Goal: Download file/media

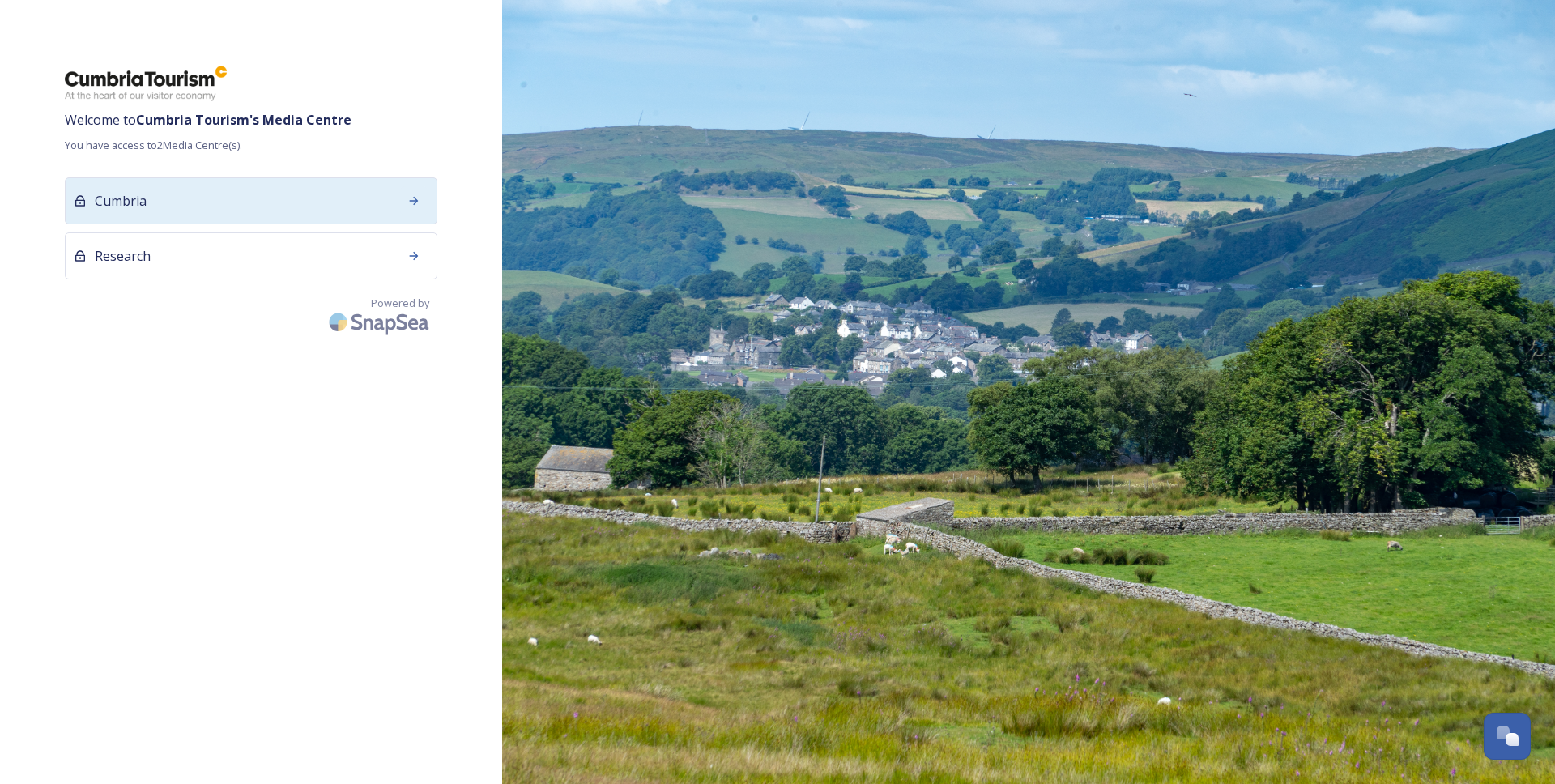
click at [399, 203] on div at bounding box center [414, 200] width 29 height 29
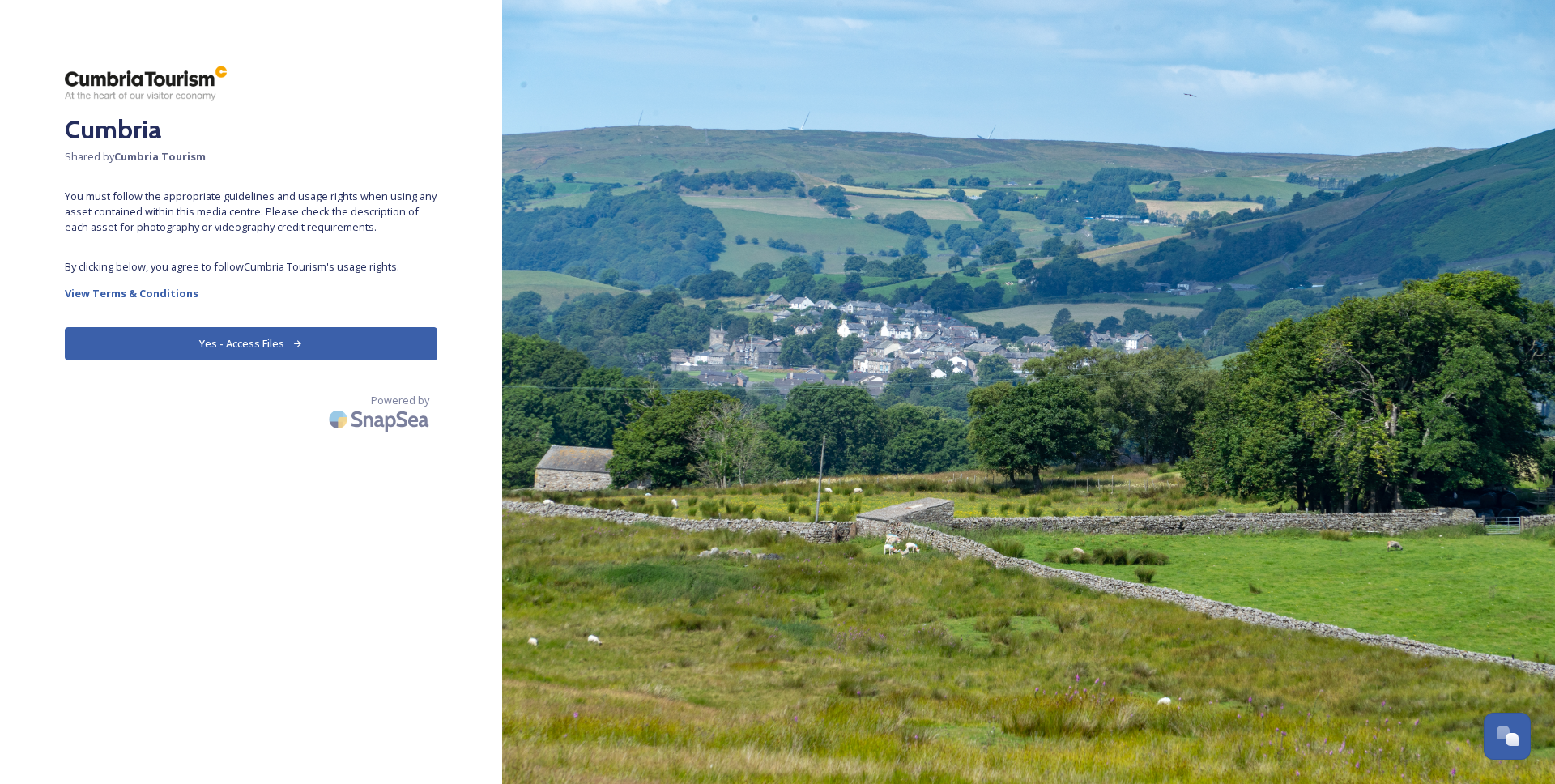
click at [289, 345] on button "Yes - Access Files" at bounding box center [251, 343] width 373 height 33
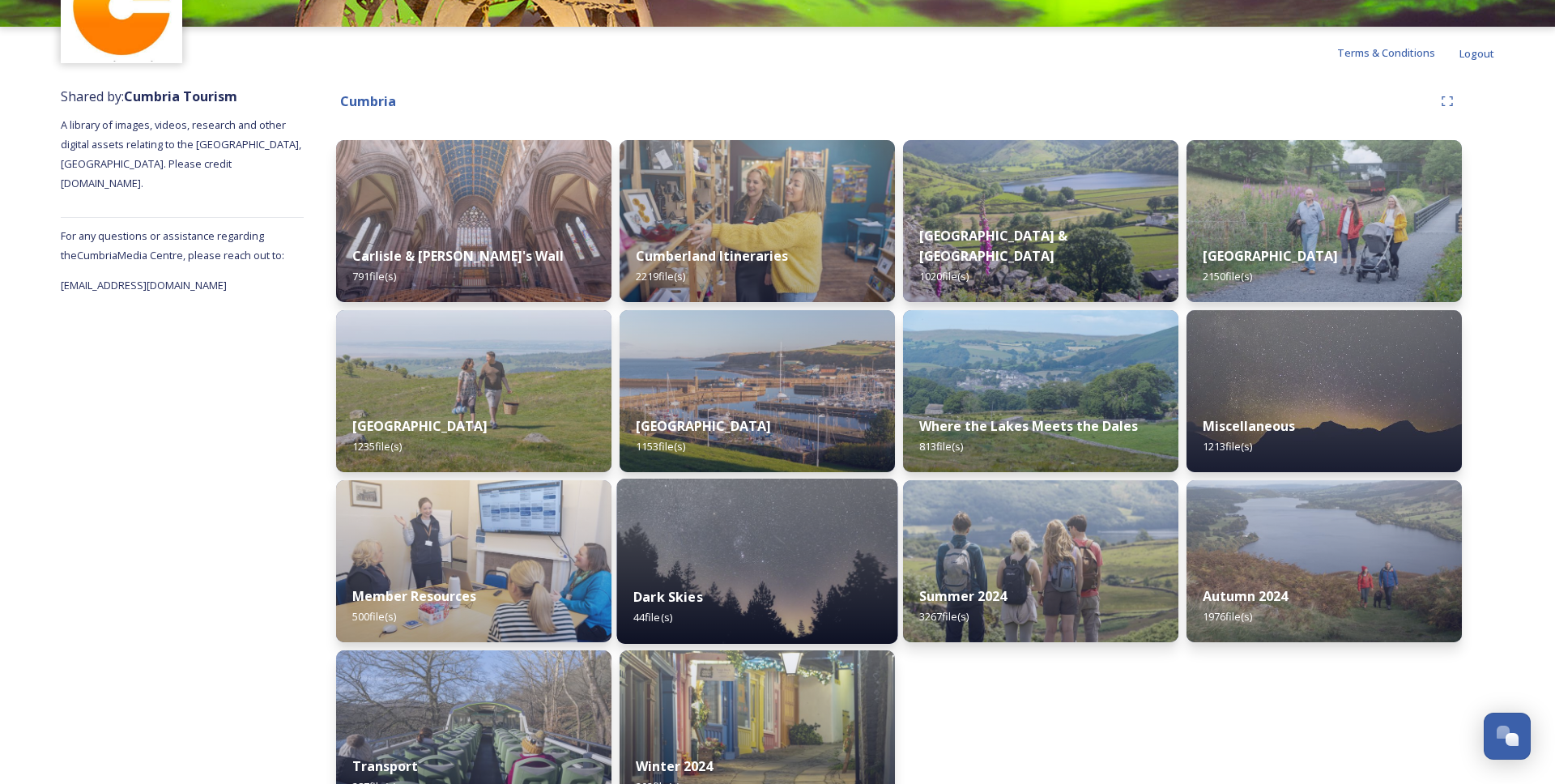
scroll to position [164, 0]
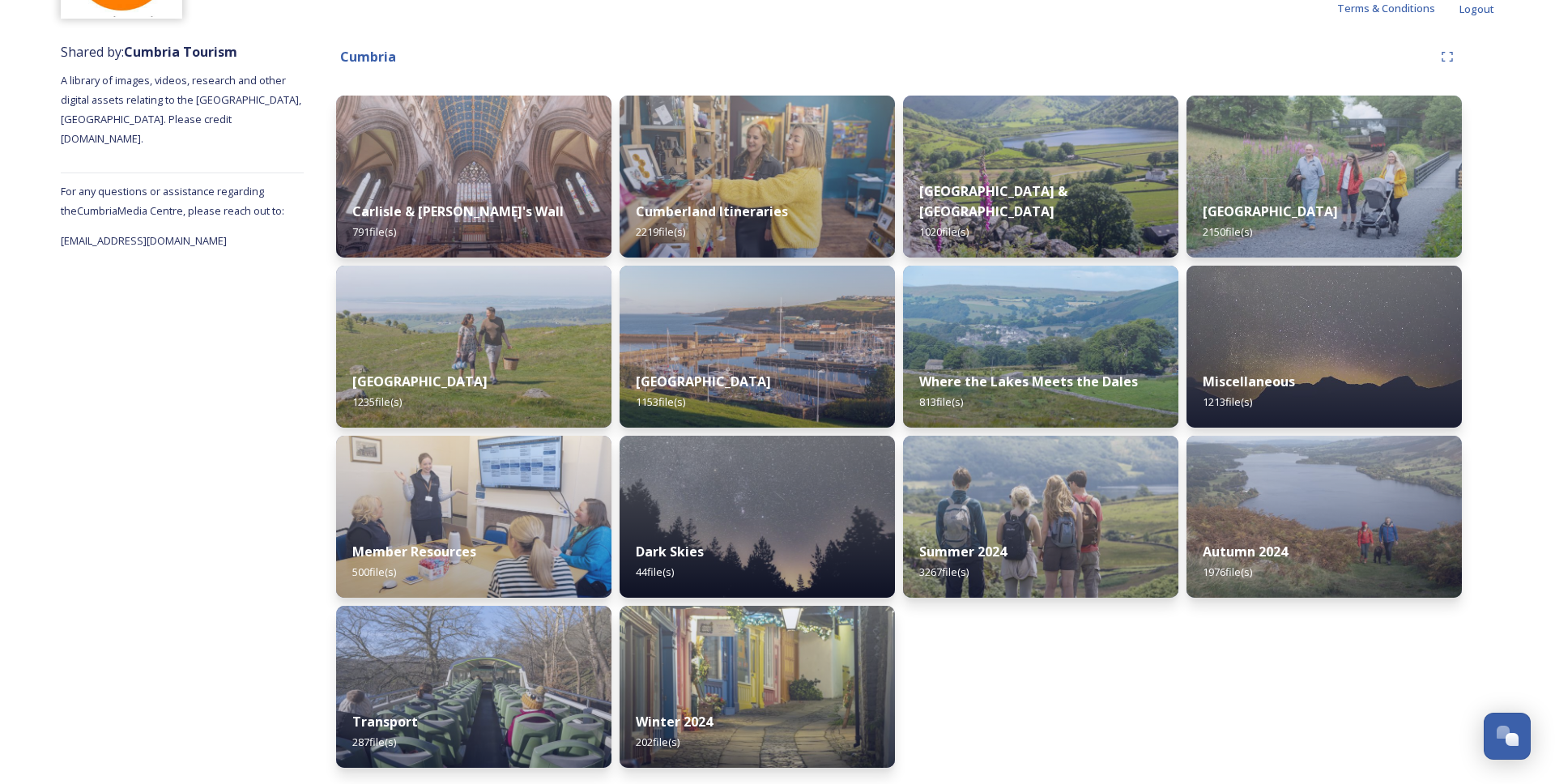
click at [987, 507] on img at bounding box center [1040, 517] width 276 height 162
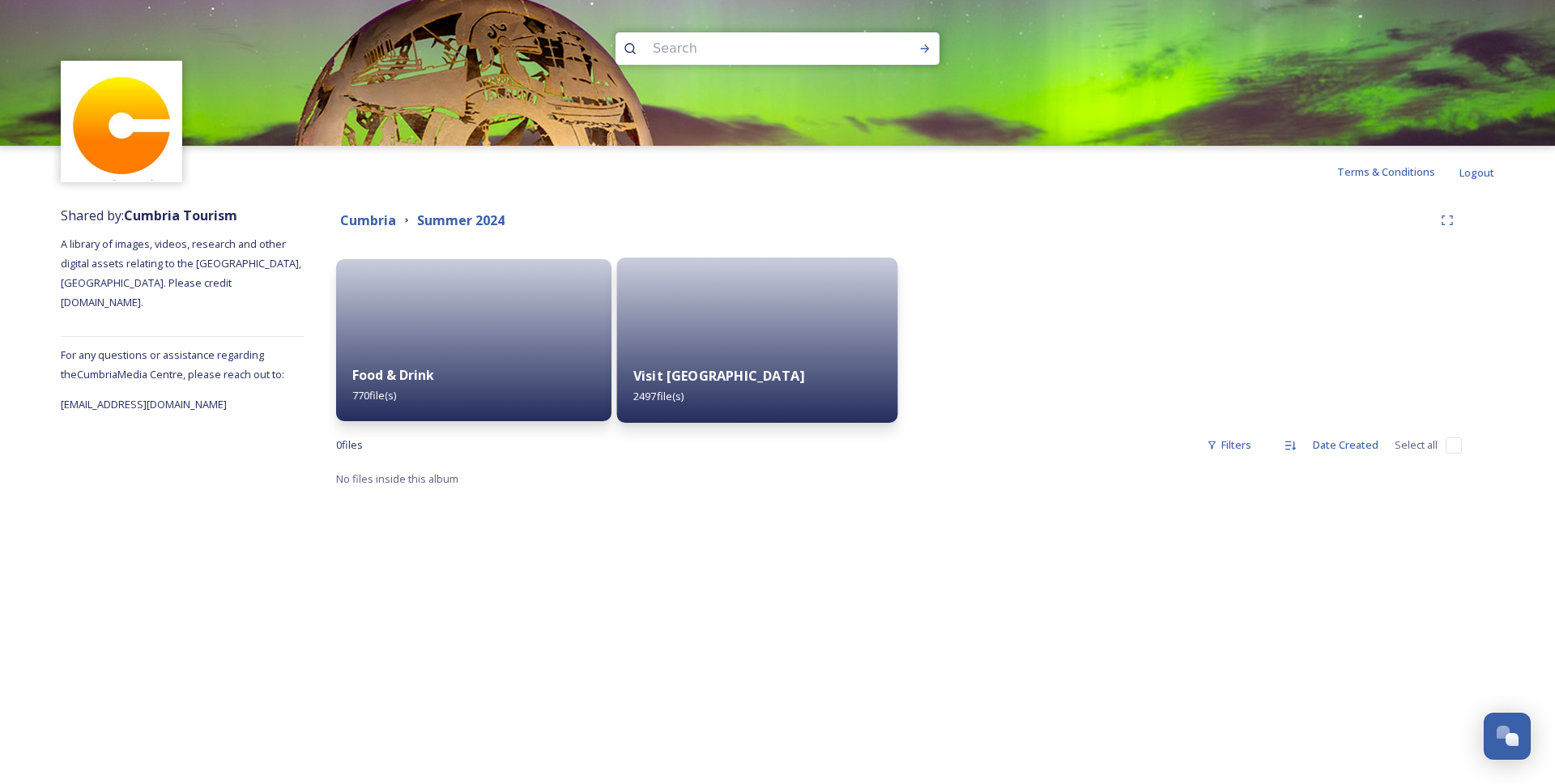
click at [692, 363] on div "Visit [GEOGRAPHIC_DATA] 2497 file(s)" at bounding box center [757, 386] width 281 height 73
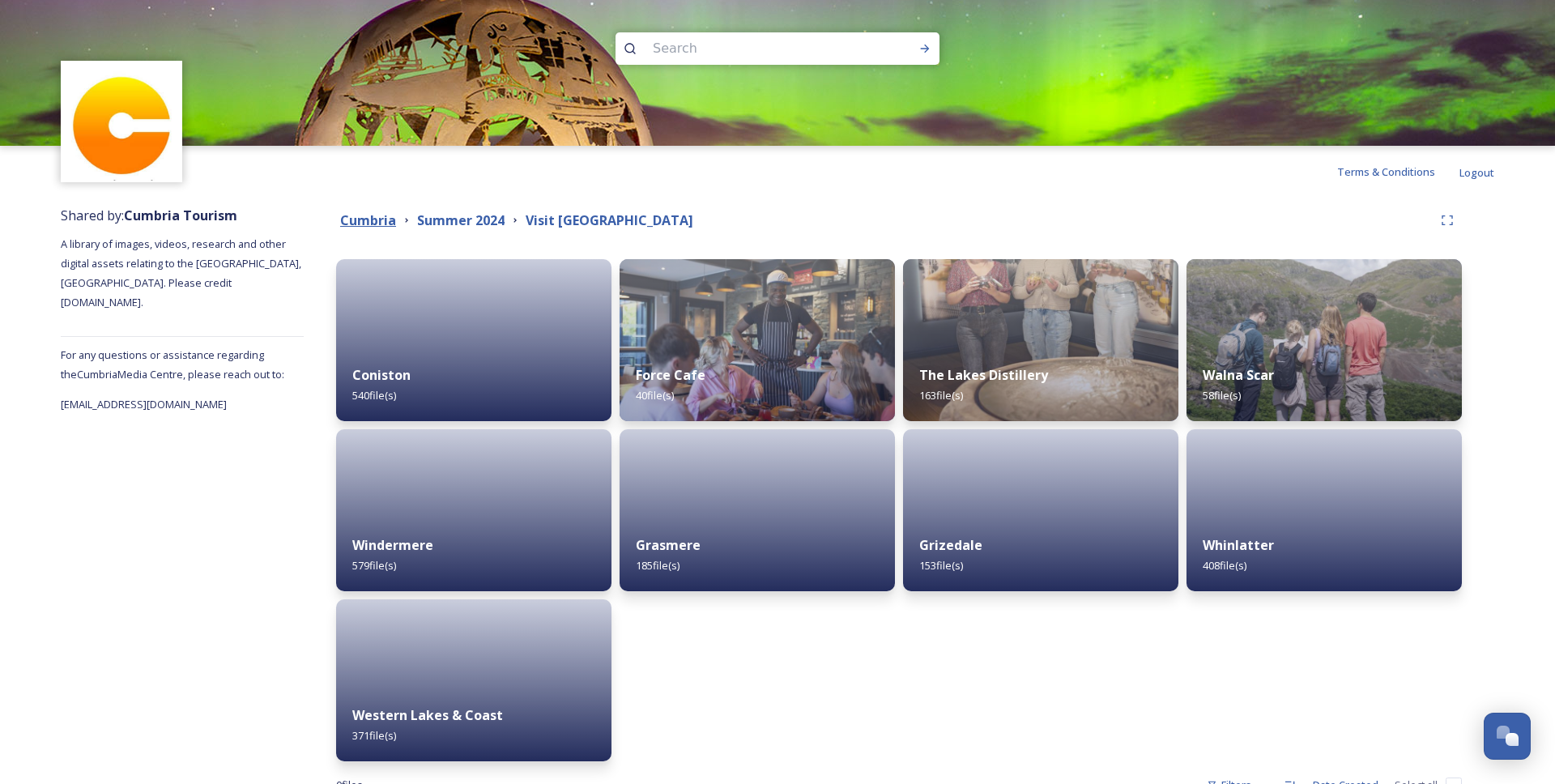
click at [376, 222] on strong "Cumbria" at bounding box center [368, 220] width 55 height 18
